Goal: Task Accomplishment & Management: Use online tool/utility

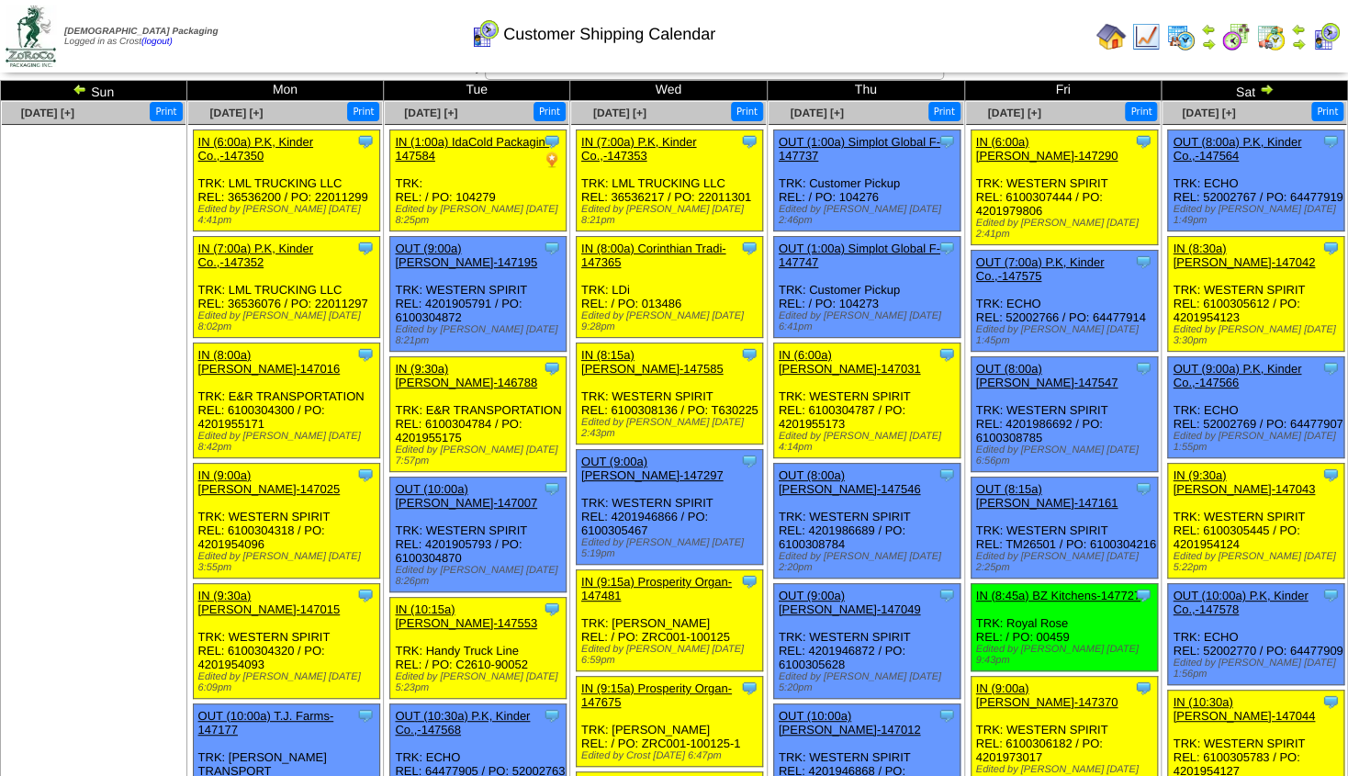
scroll to position [22, 0]
click at [1209, 42] on img at bounding box center [1208, 44] width 15 height 15
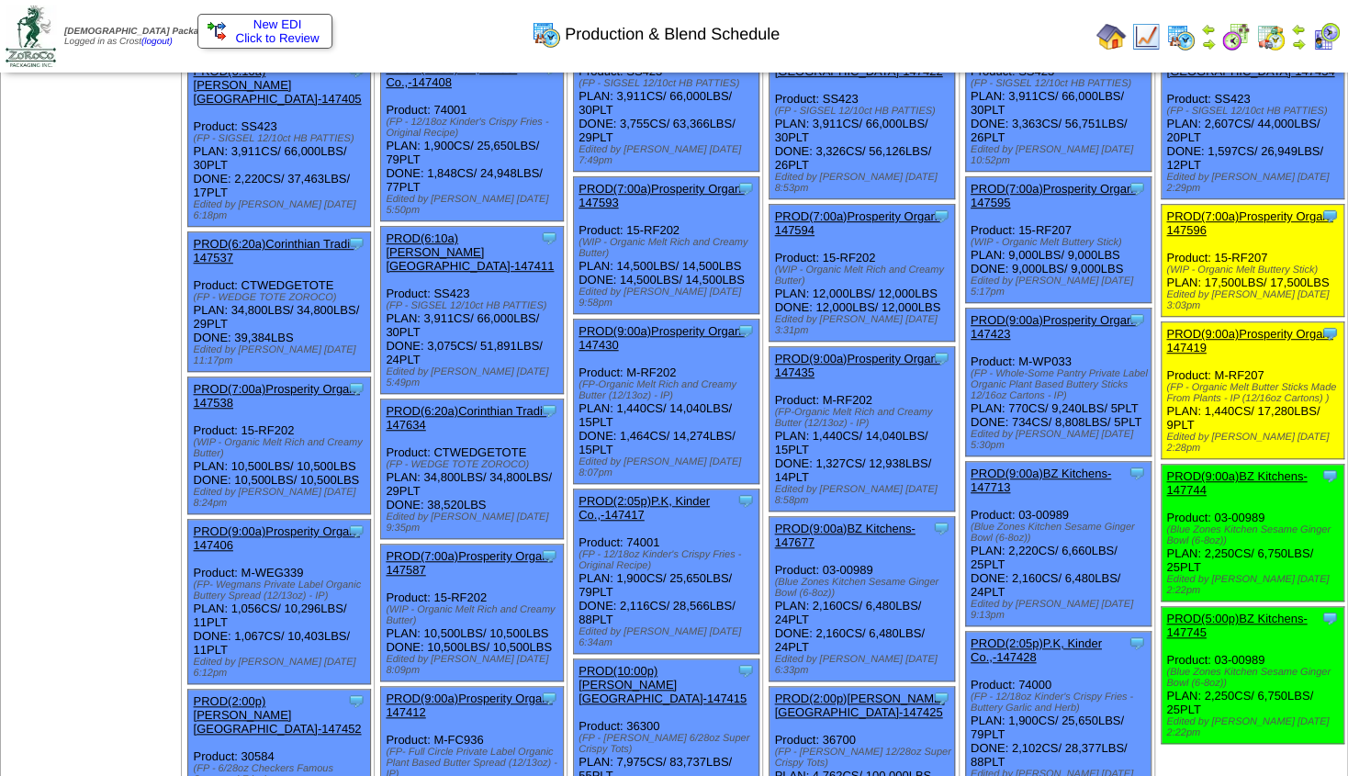
scroll to position [454, 0]
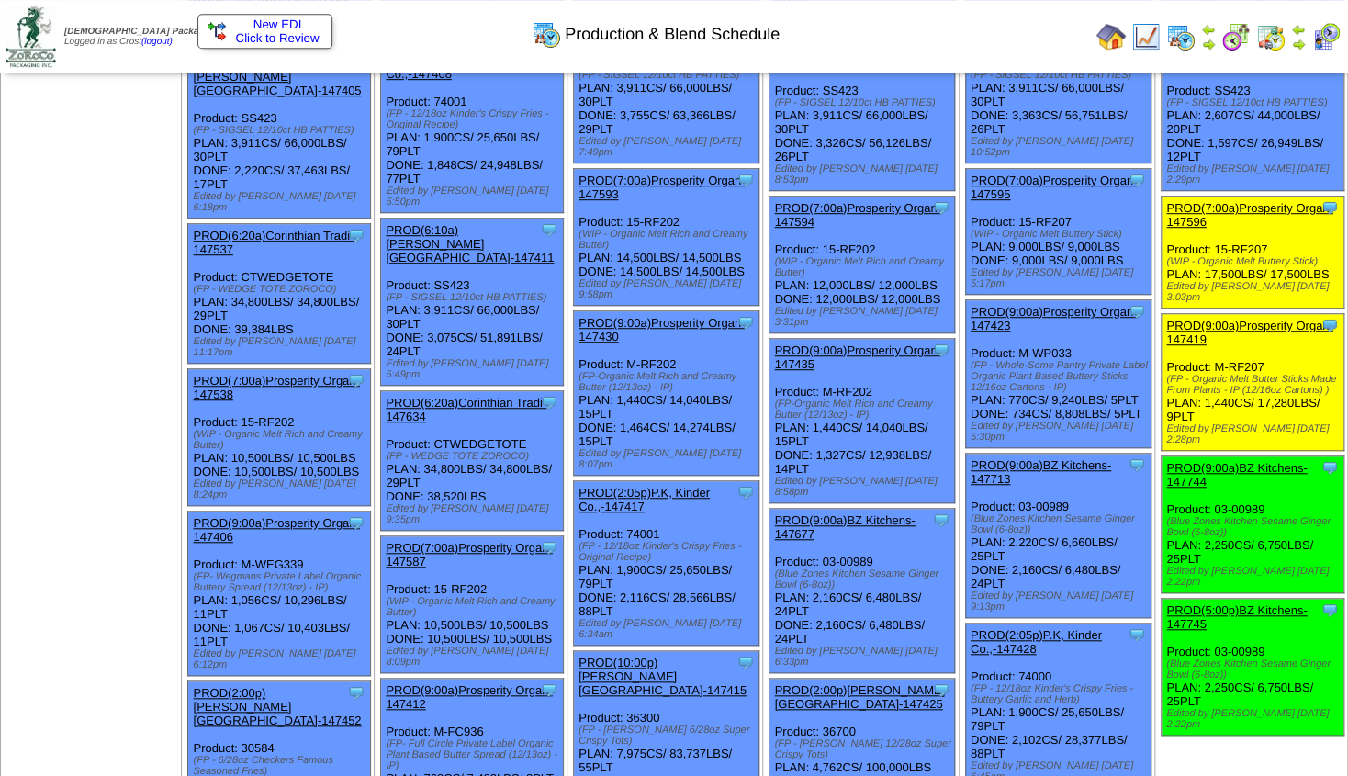
drag, startPoint x: 1226, startPoint y: 597, endPoint x: 1205, endPoint y: 599, distance: 21.2
click at [1205, 658] on div "(Blue Zones Kitchen Sesame Ginger Bowl (6-8oz))" at bounding box center [1254, 669] width 177 height 22
click at [1191, 658] on div "(Blue Zones Kitchen Sesame Ginger Bowl (6-8oz))" at bounding box center [1254, 669] width 177 height 22
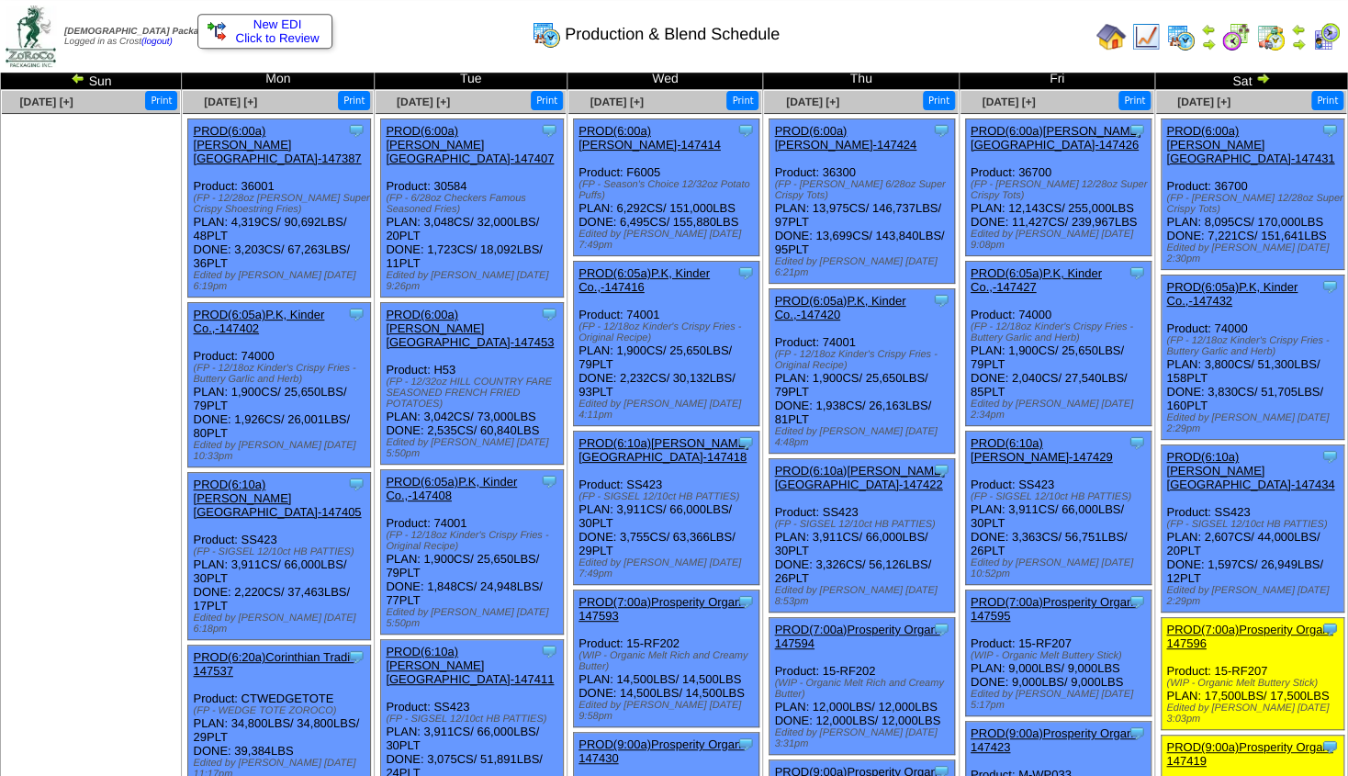
scroll to position [37, 0]
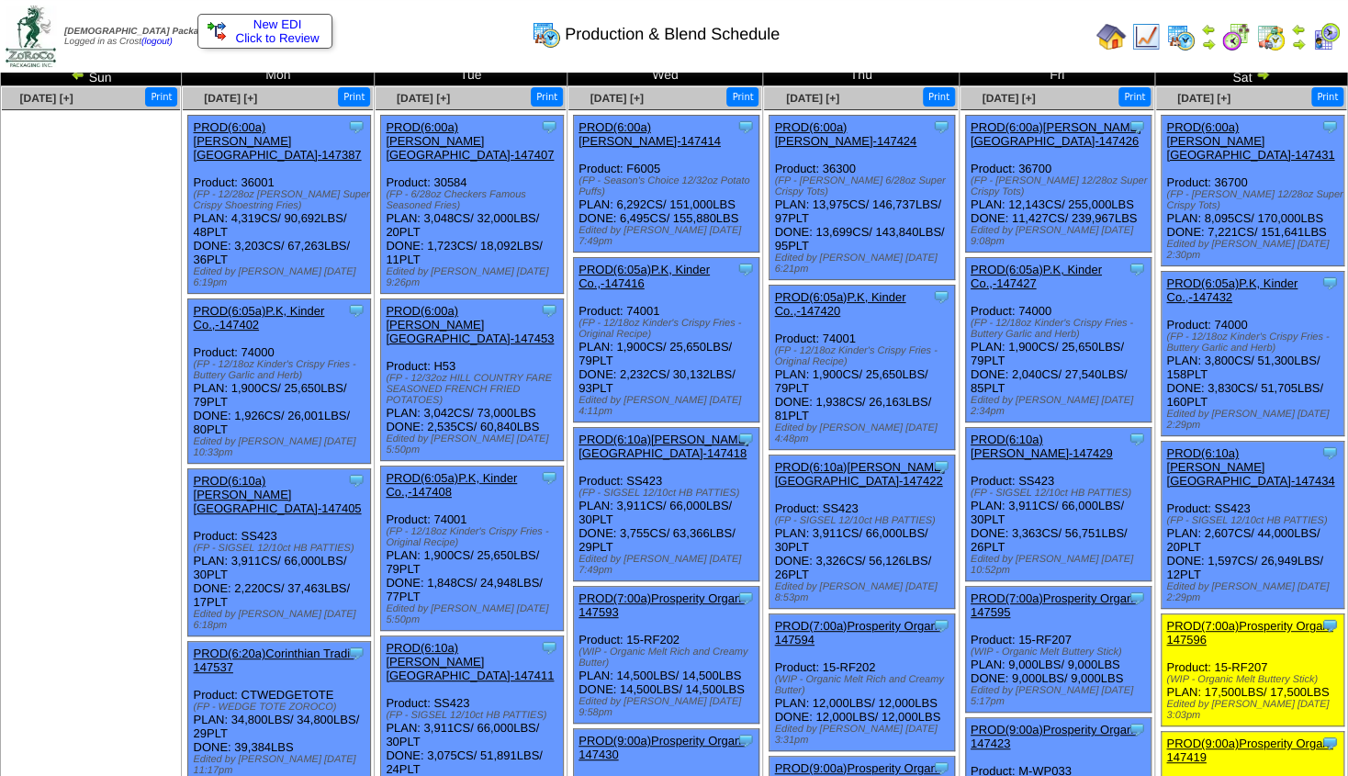
click at [1205, 43] on img at bounding box center [1208, 44] width 15 height 15
